Goal: Task Accomplishment & Management: Complete application form

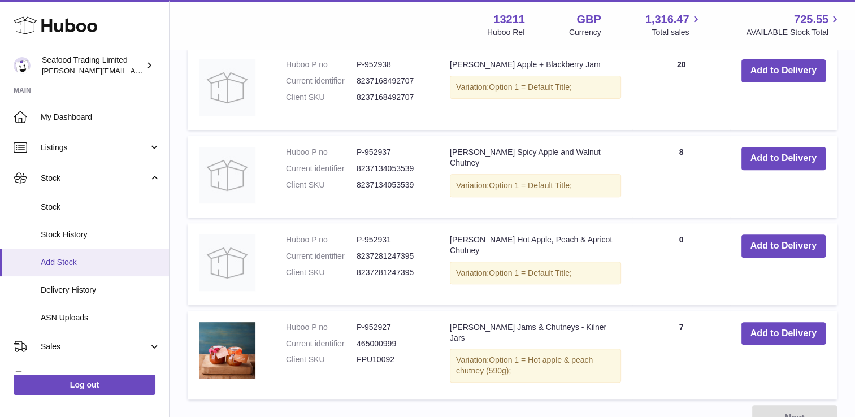
click at [77, 266] on span "Add Stock" at bounding box center [101, 262] width 120 height 11
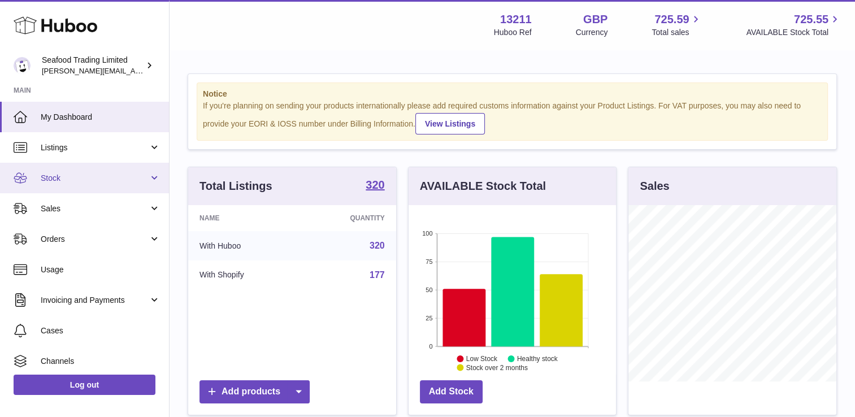
click at [90, 182] on span "Stock" at bounding box center [95, 178] width 108 height 11
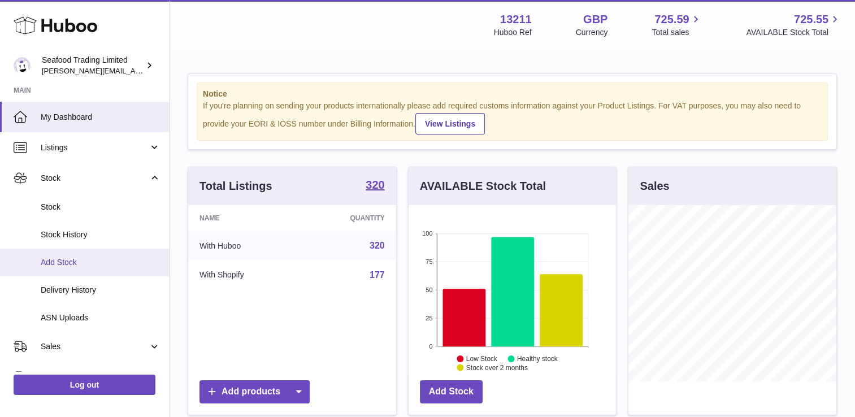
click at [75, 260] on span "Add Stock" at bounding box center [101, 262] width 120 height 11
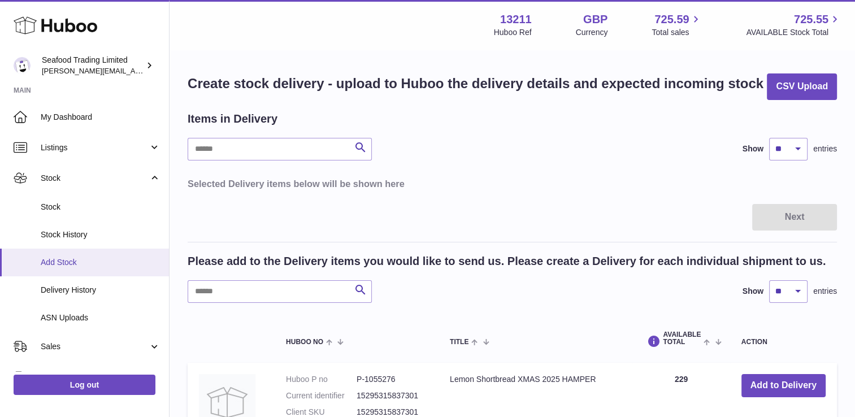
click at [72, 259] on span "Add Stock" at bounding box center [101, 262] width 120 height 11
click at [232, 291] on input "text" at bounding box center [280, 291] width 184 height 23
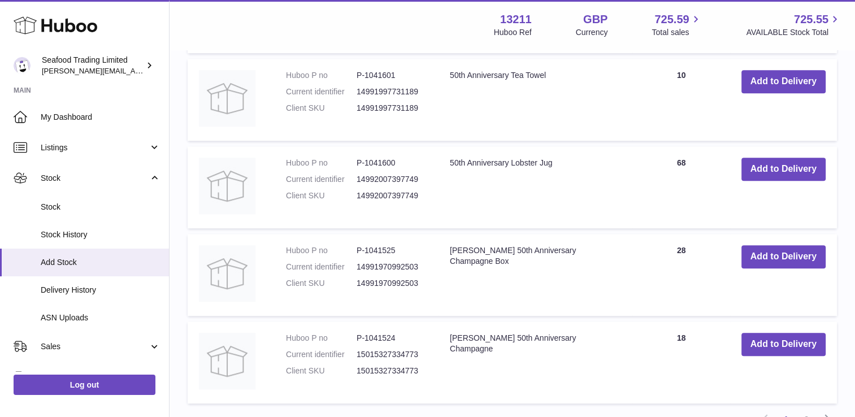
scroll to position [848, 0]
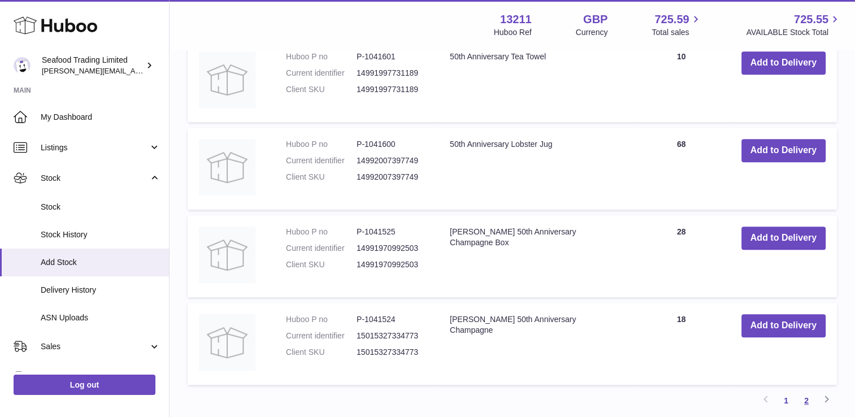
type input "**********"
click at [807, 396] on link "2" at bounding box center [806, 401] width 20 height 20
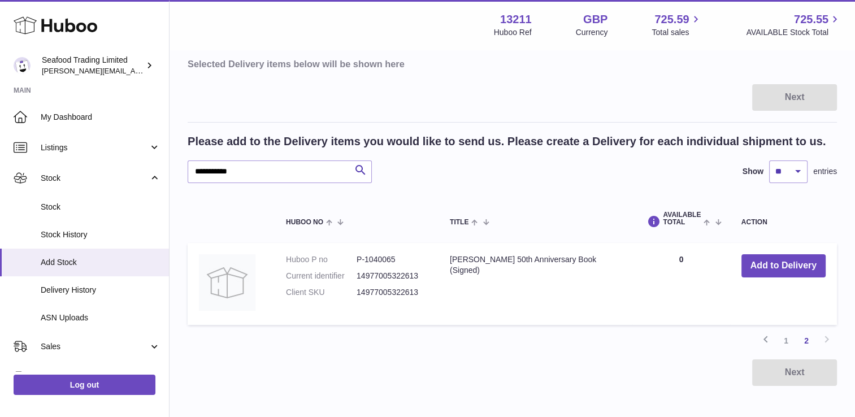
scroll to position [164, 0]
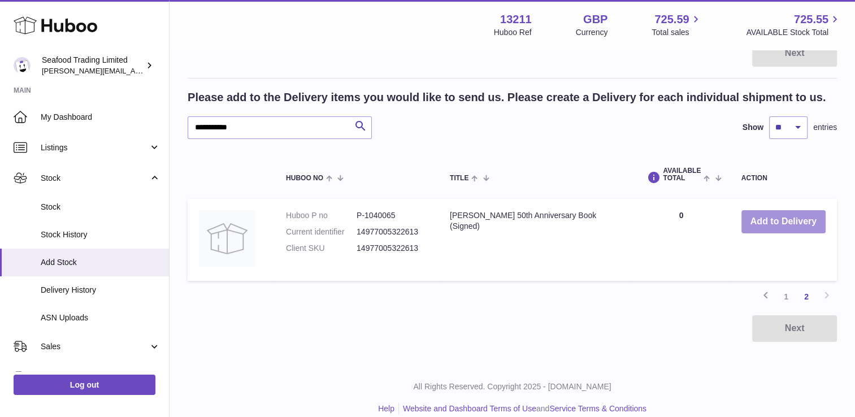
click at [782, 225] on button "Add to Delivery" at bounding box center [784, 221] width 84 height 23
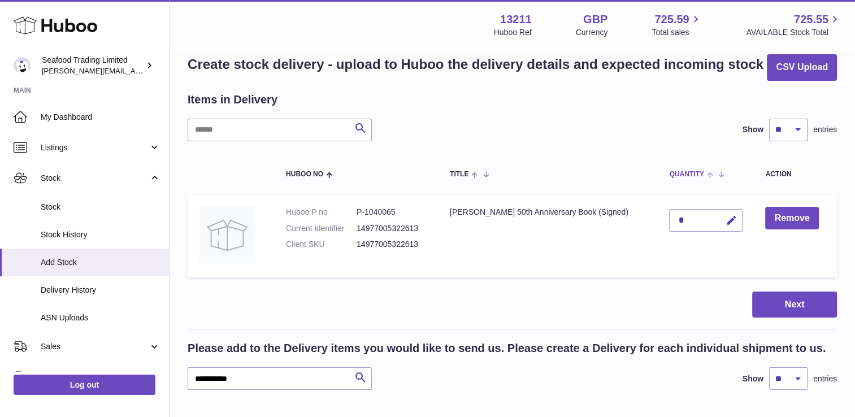
scroll to position [0, 0]
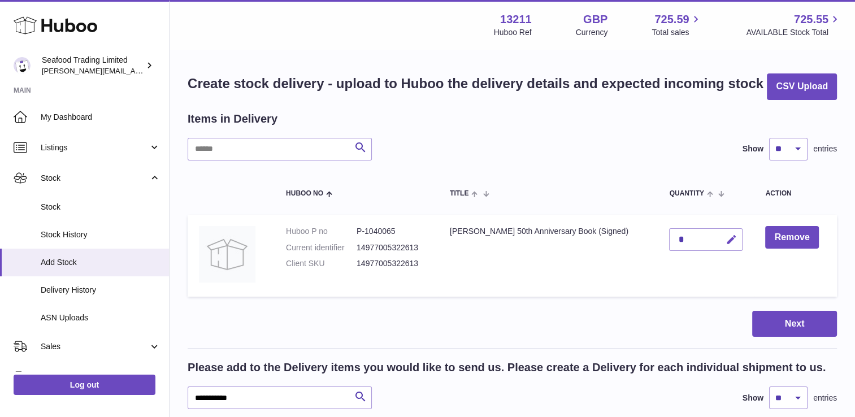
click at [729, 244] on icon "button" at bounding box center [731, 240] width 12 height 12
type input "***"
click at [726, 241] on icon "submit" at bounding box center [731, 240] width 10 height 10
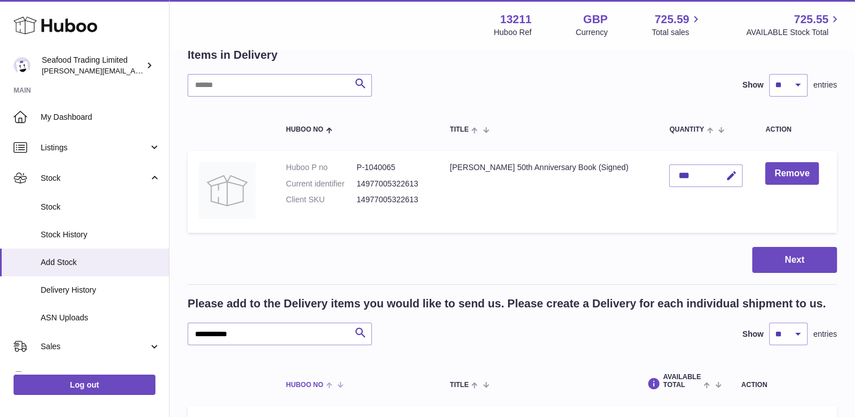
scroll to position [113, 0]
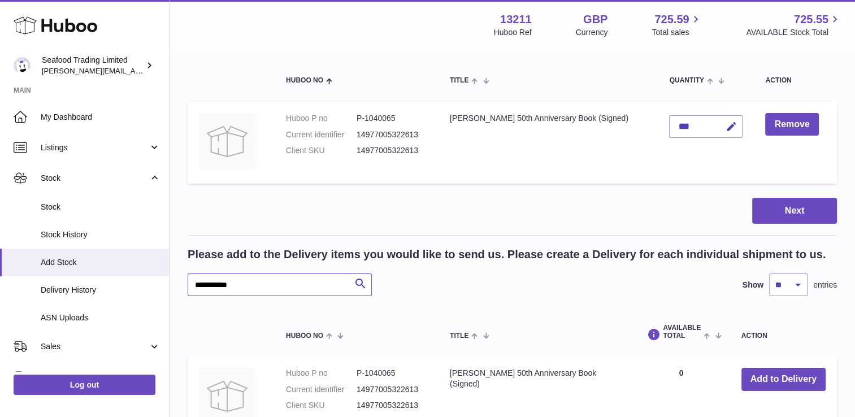
drag, startPoint x: 243, startPoint y: 285, endPoint x: 170, endPoint y: 281, distance: 73.0
click at [170, 281] on div "**********" at bounding box center [513, 230] width 686 height 584
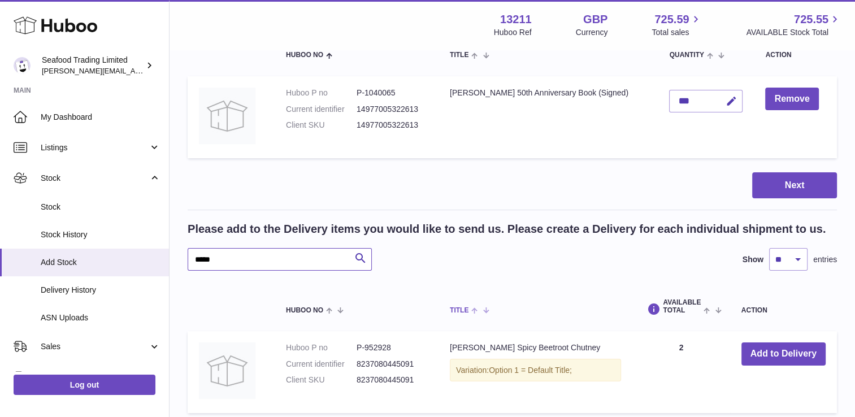
scroll to position [226, 0]
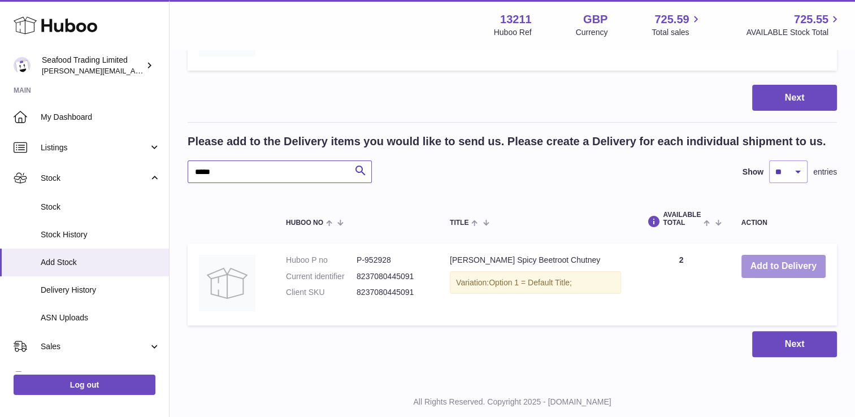
type input "*****"
click at [769, 269] on button "Add to Delivery" at bounding box center [784, 266] width 84 height 23
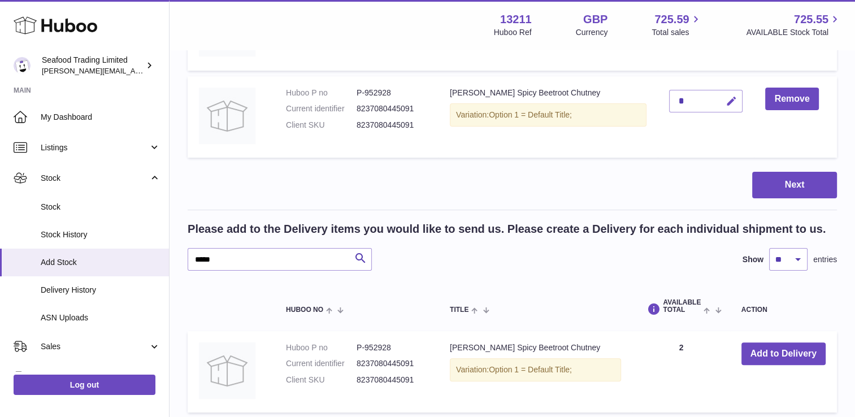
click at [725, 96] on icon "button" at bounding box center [731, 102] width 12 height 12
type input "*"
click at [726, 96] on icon "submit" at bounding box center [731, 101] width 10 height 10
drag, startPoint x: 231, startPoint y: 253, endPoint x: 167, endPoint y: 245, distance: 64.4
click at [167, 246] on div "Huboo Seafood Trading Limited nathaniellynch@rickstein.com Main My Dashboard Li…" at bounding box center [427, 154] width 855 height 760
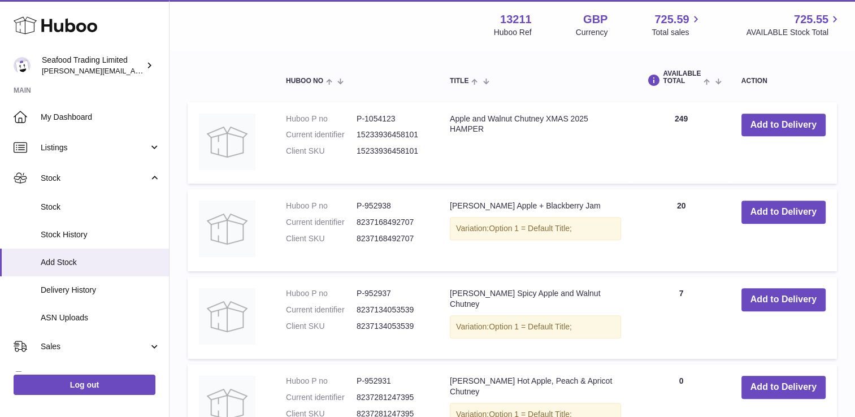
scroll to position [509, 0]
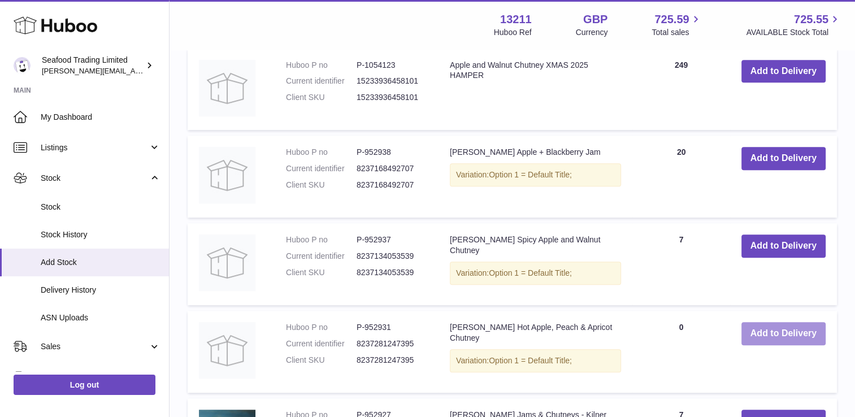
type input "*****"
click at [765, 334] on button "Add to Delivery" at bounding box center [784, 333] width 84 height 23
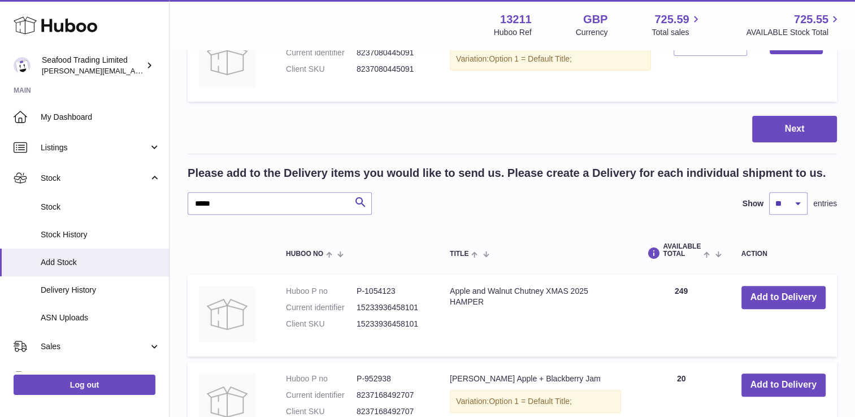
scroll to position [200, 0]
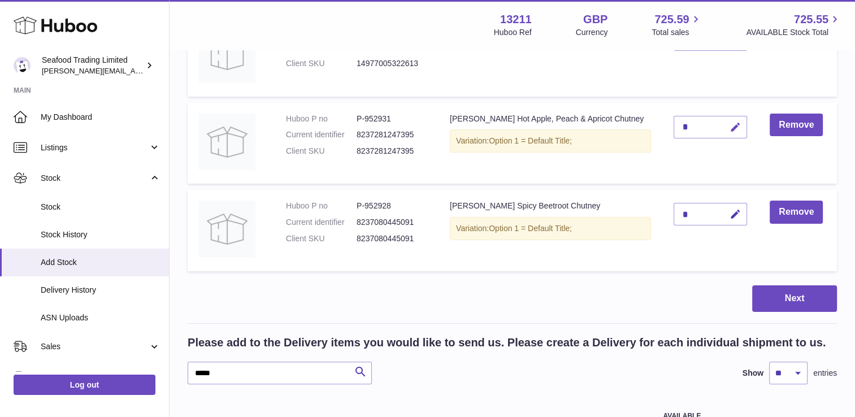
click at [730, 131] on icon "button" at bounding box center [736, 128] width 12 height 12
type input "**"
click at [731, 129] on icon "submit" at bounding box center [736, 127] width 10 height 10
drag, startPoint x: 235, startPoint y: 376, endPoint x: 158, endPoint y: 371, distance: 77.1
click at [155, 376] on div "Huboo Seafood Trading Limited nathaniellynch@rickstein.com Main My Dashboard Li…" at bounding box center [427, 402] width 855 height 1205
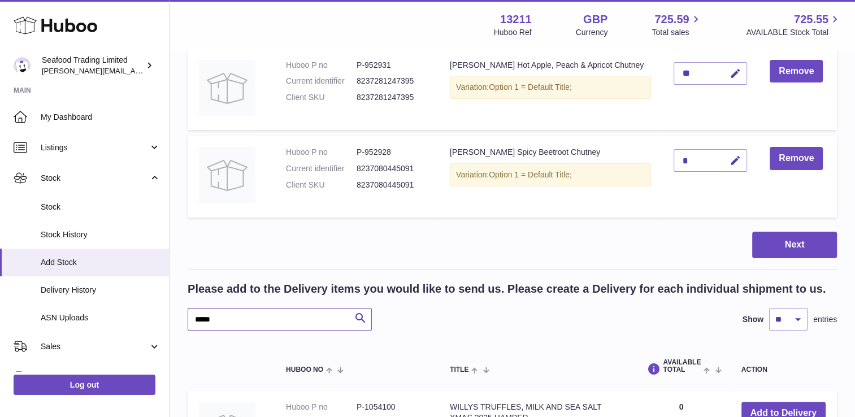
scroll to position [313, 0]
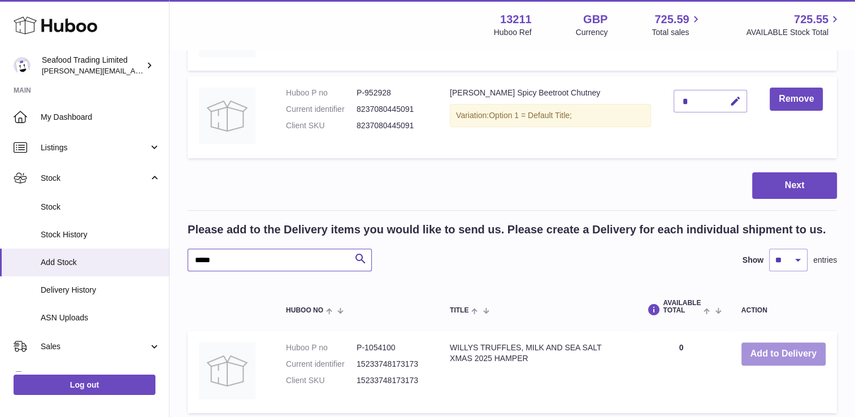
type input "*****"
click at [789, 349] on button "Add to Delivery" at bounding box center [784, 354] width 84 height 23
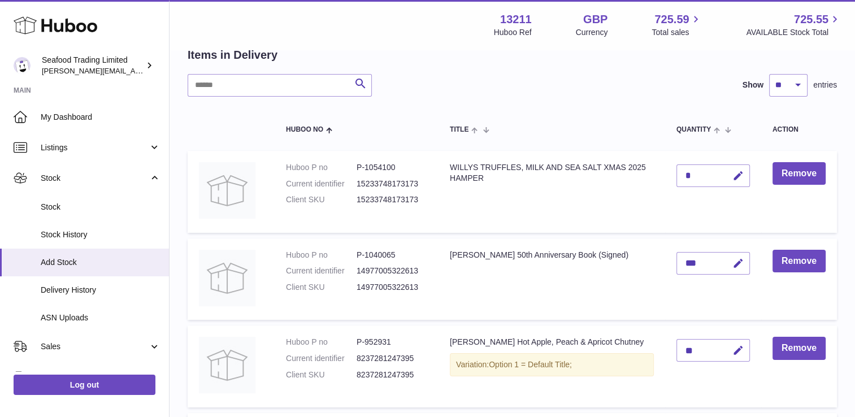
scroll to position [62, 0]
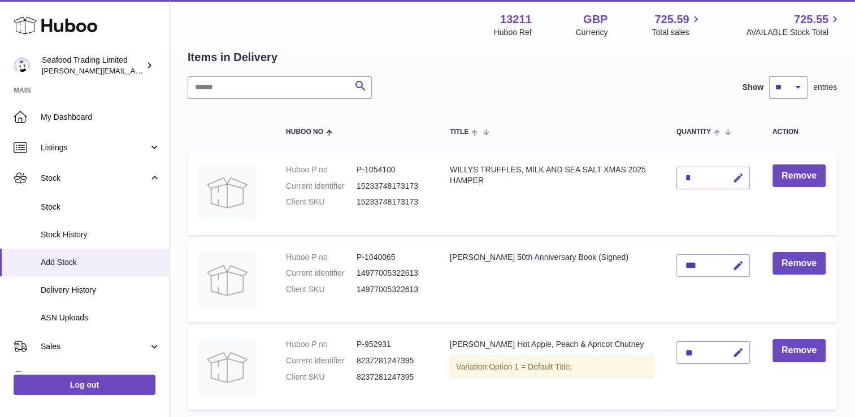
click at [739, 180] on icon "button" at bounding box center [739, 178] width 12 height 12
type input "**"
click at [739, 180] on icon "submit" at bounding box center [739, 178] width 10 height 10
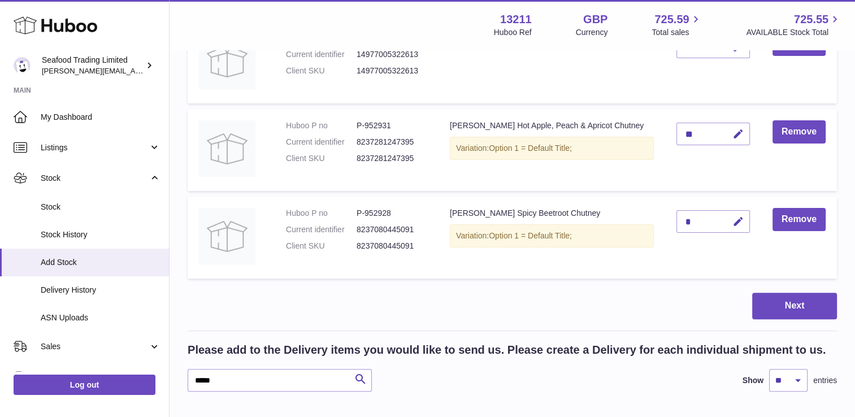
scroll to position [344, 0]
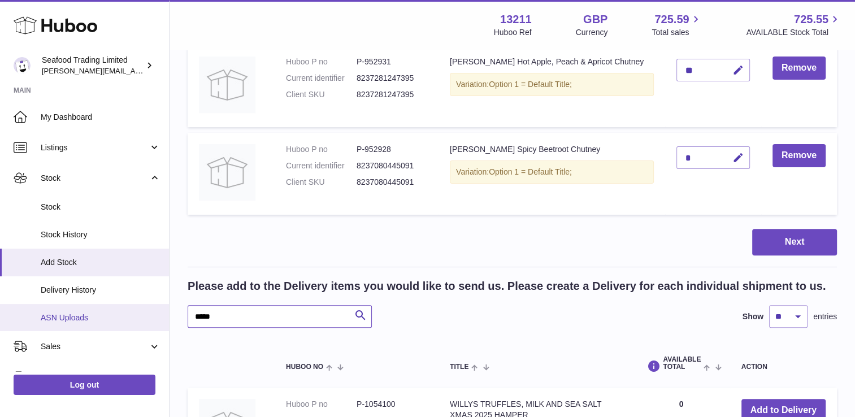
drag, startPoint x: 228, startPoint y: 318, endPoint x: 152, endPoint y: 318, distance: 76.3
click at [152, 318] on div "Huboo Seafood Trading Limited nathaniellynch@rickstein.com Main My Dashboard Li…" at bounding box center [427, 124] width 855 height 936
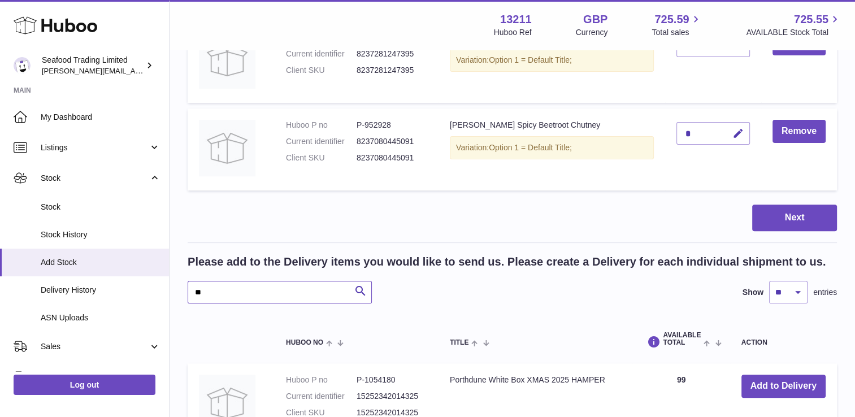
scroll to position [514, 0]
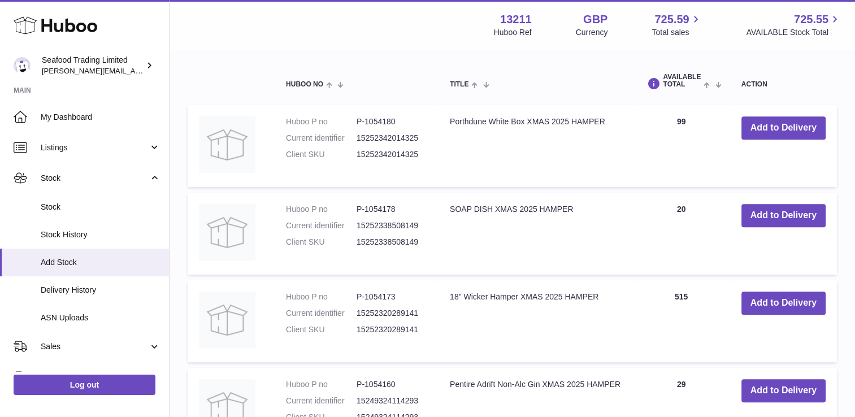
scroll to position [457, 0]
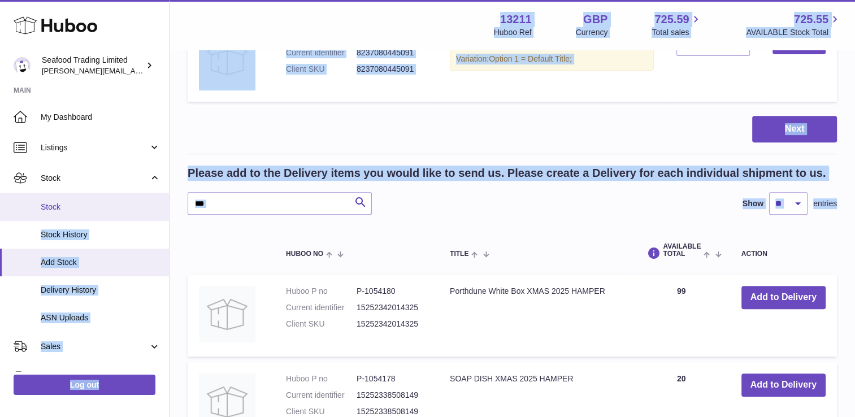
drag, startPoint x: 233, startPoint y: 214, endPoint x: 147, endPoint y: 209, distance: 86.1
click at [147, 209] on div "Huboo Seafood Trading Limited nathaniellynch@rickstein.com Main My Dashboard Li…" at bounding box center [427, 419] width 855 height 1752
click at [230, 209] on input "**" at bounding box center [280, 203] width 184 height 23
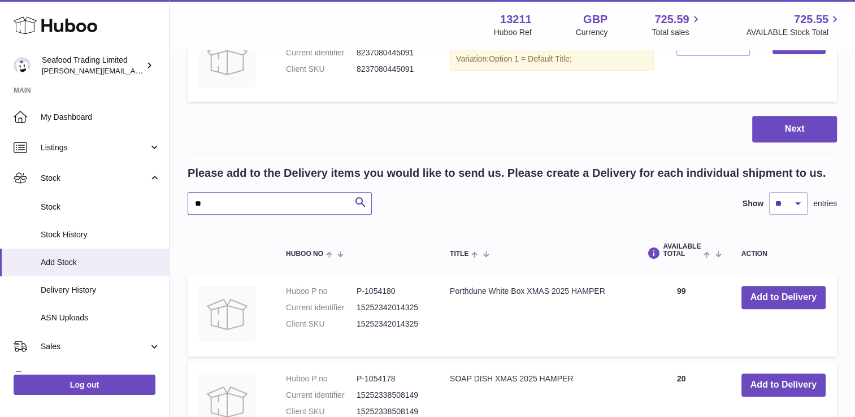
type input "*"
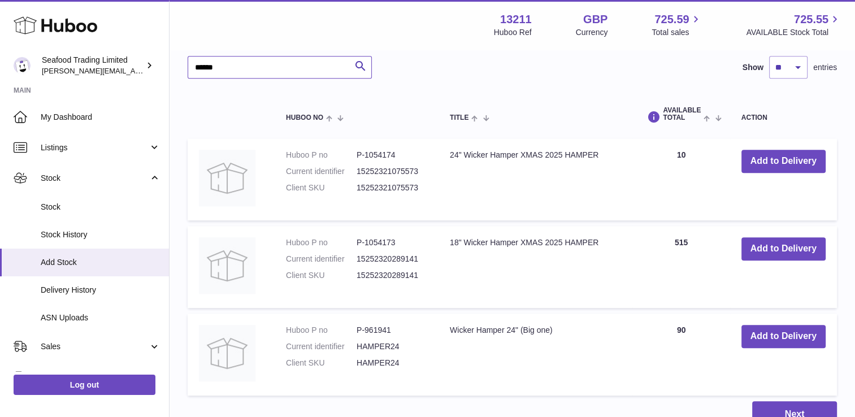
scroll to position [522, 0]
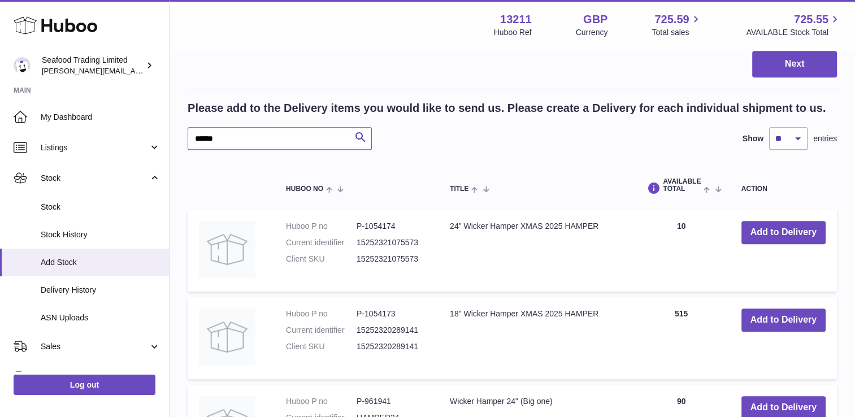
drag, startPoint x: 231, startPoint y: 144, endPoint x: 177, endPoint y: 142, distance: 53.7
click at [177, 142] on div "Create stock delivery - upload to Huboo the delivery details and expected incom…" at bounding box center [513, 25] width 686 height 993
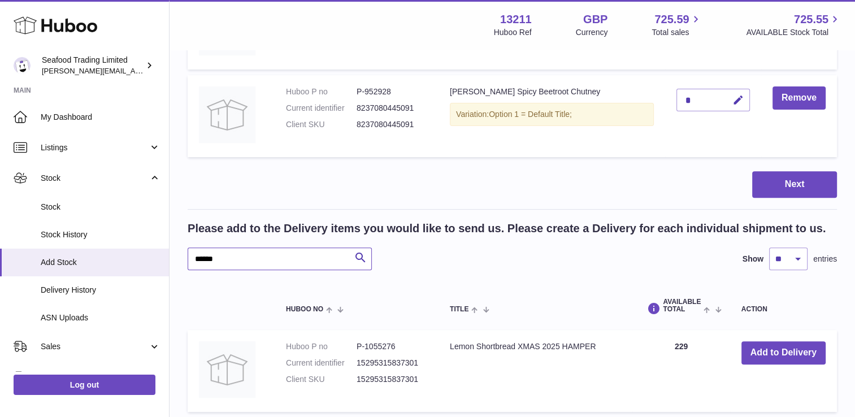
scroll to position [373, 0]
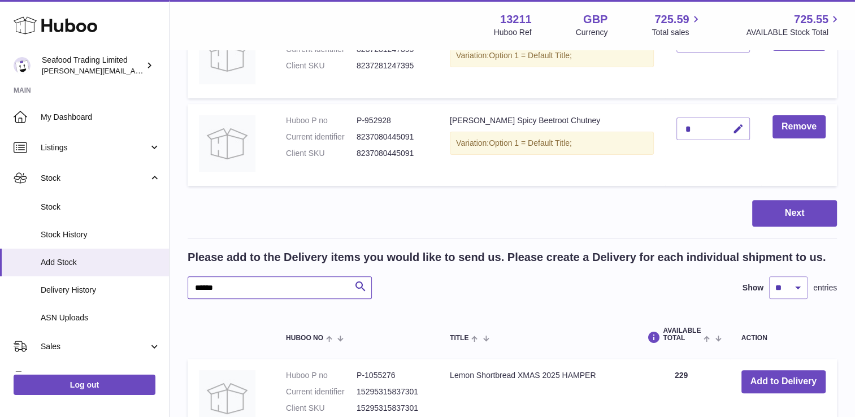
drag, startPoint x: 238, startPoint y: 284, endPoint x: 176, endPoint y: 283, distance: 61.6
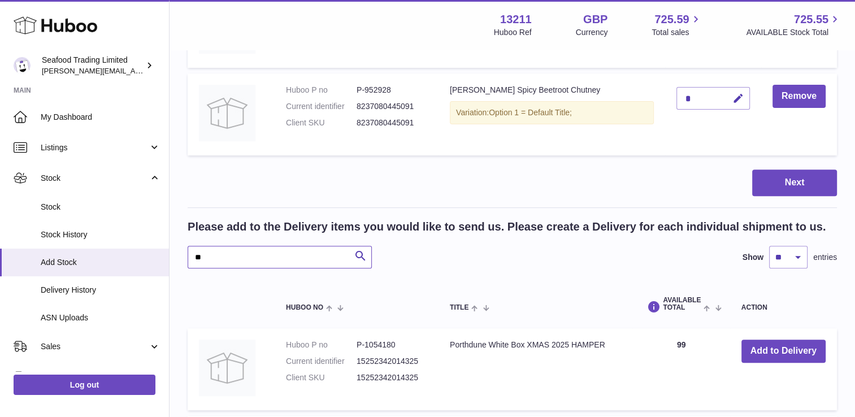
scroll to position [486, 0]
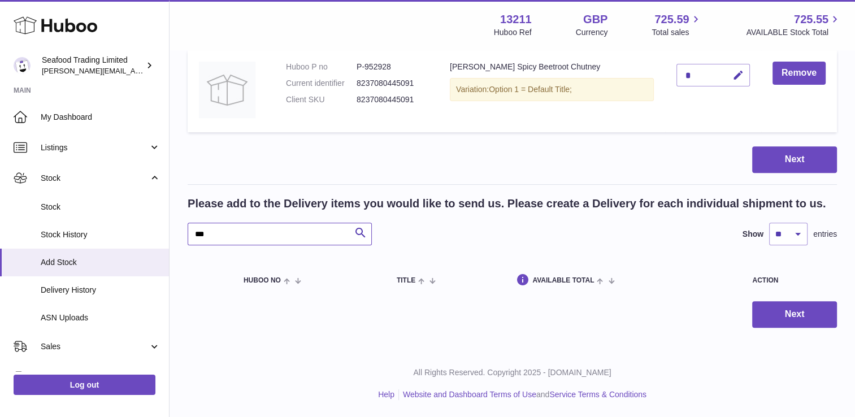
scroll to position [425, 0]
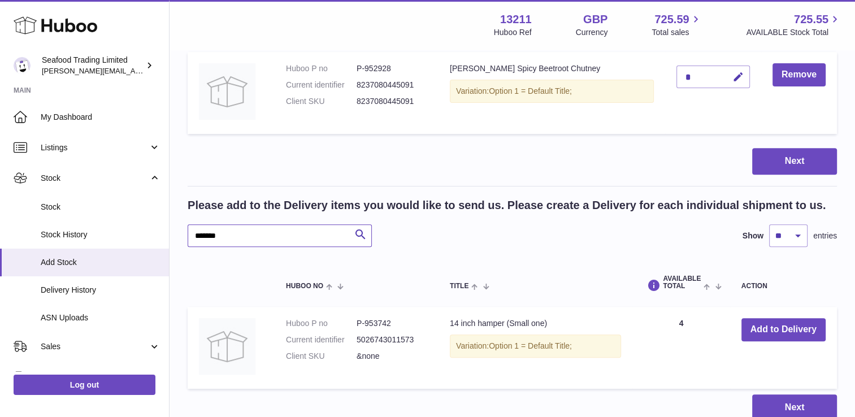
scroll to position [486, 0]
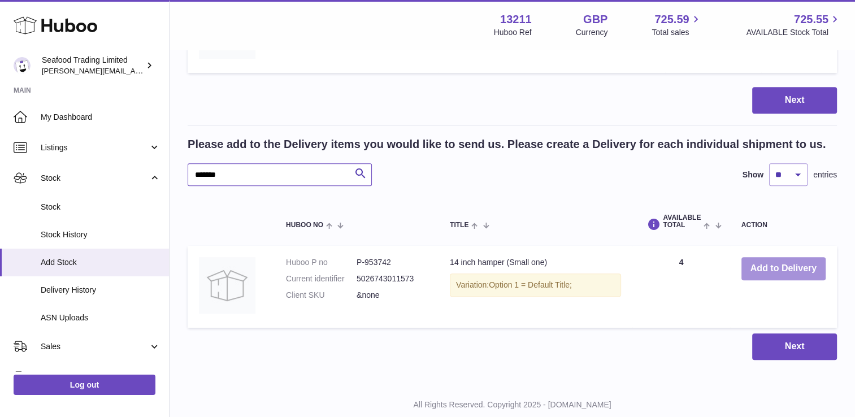
type input "*******"
click at [756, 263] on button "Add to Delivery" at bounding box center [784, 268] width 84 height 23
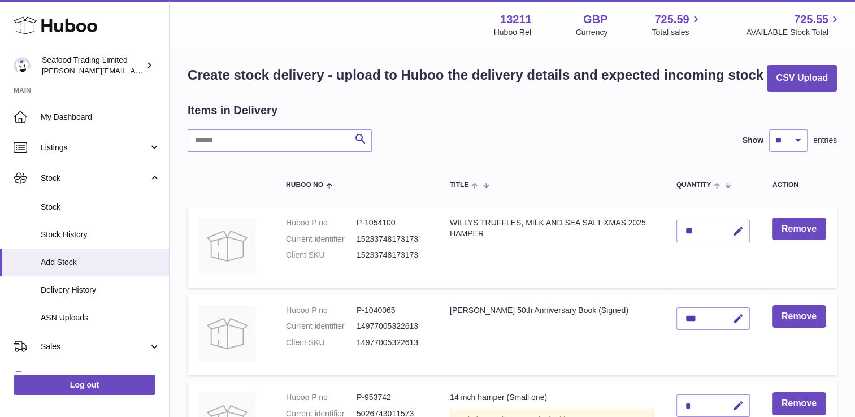
scroll to position [113, 0]
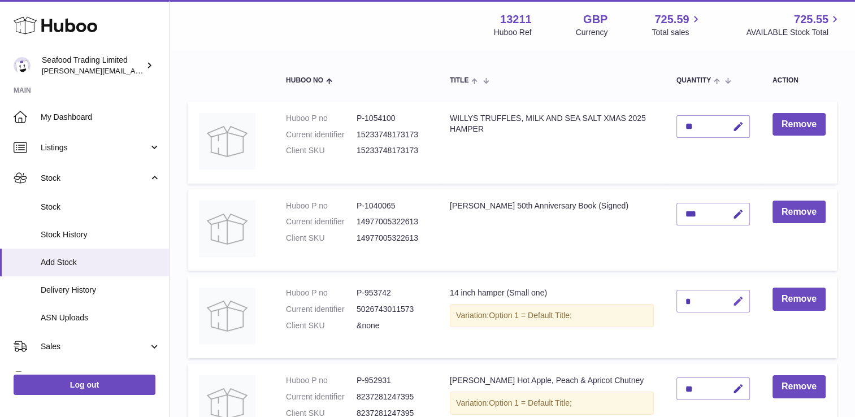
click at [735, 304] on icon "button" at bounding box center [739, 302] width 12 height 12
type input "**"
click at [736, 300] on icon "submit" at bounding box center [739, 301] width 10 height 10
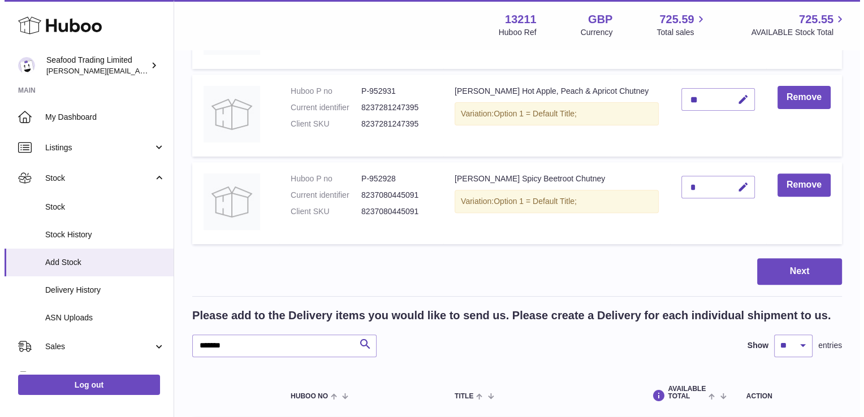
scroll to position [420, 0]
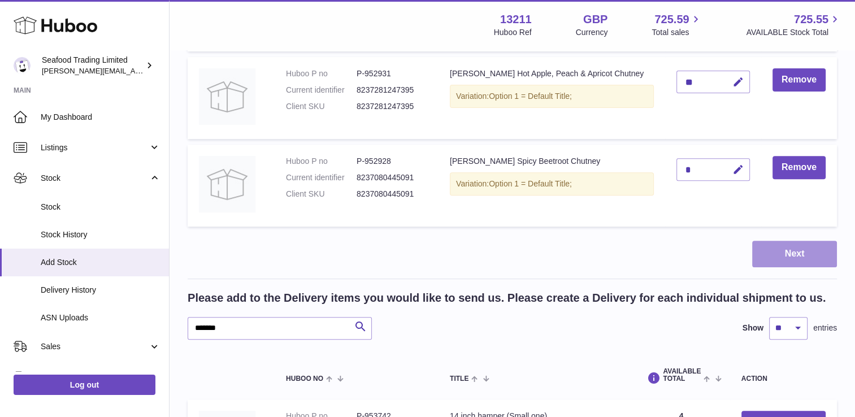
click at [797, 244] on button "Next" at bounding box center [794, 254] width 85 height 27
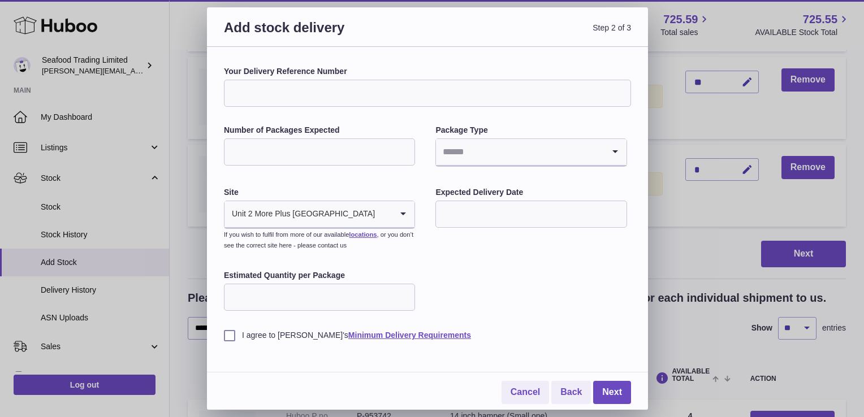
click at [305, 92] on input "Your Delivery Reference Number" at bounding box center [427, 93] width 407 height 27
type input "**********"
click at [294, 151] on input "Number of Packages Expected" at bounding box center [319, 151] width 191 height 27
type input "*"
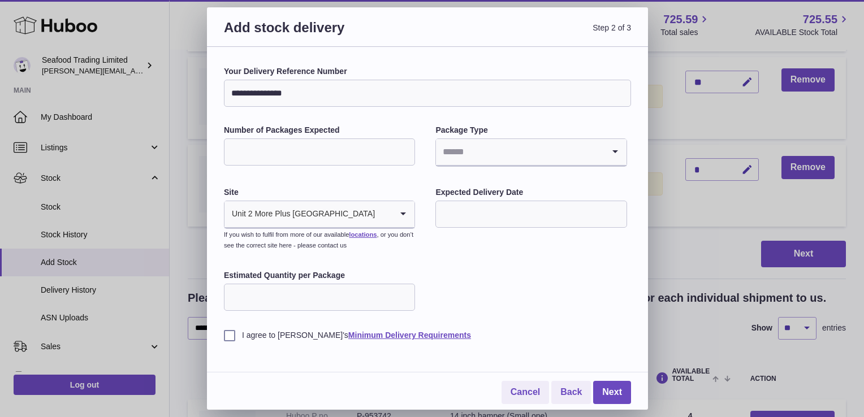
type input "*"
click at [474, 140] on input "Search for option" at bounding box center [519, 152] width 167 height 26
click at [461, 205] on li "Pallets" at bounding box center [530, 205] width 189 height 23
click at [229, 336] on label "I agree to Huboo's Minimum Delivery Requirements" at bounding box center [427, 335] width 407 height 11
click at [612, 393] on link "Next" at bounding box center [612, 392] width 38 height 23
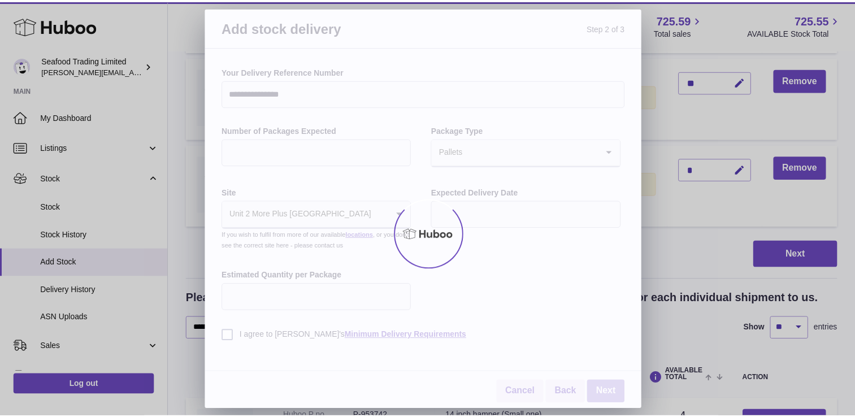
scroll to position [148, 0]
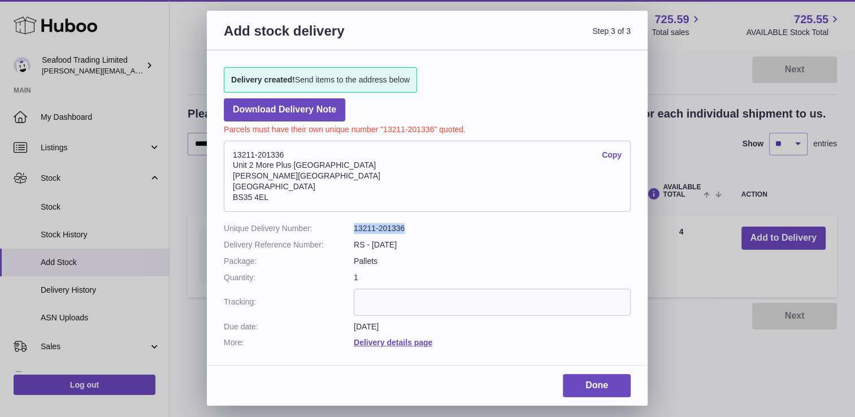
drag, startPoint x: 355, startPoint y: 227, endPoint x: 407, endPoint y: 229, distance: 52.0
click at [407, 229] on dd "13211-201336" at bounding box center [492, 228] width 277 height 11
copy dd "13211-201336"
click at [579, 378] on link "Done" at bounding box center [597, 385] width 68 height 23
